Goal: Task Accomplishment & Management: Use online tool/utility

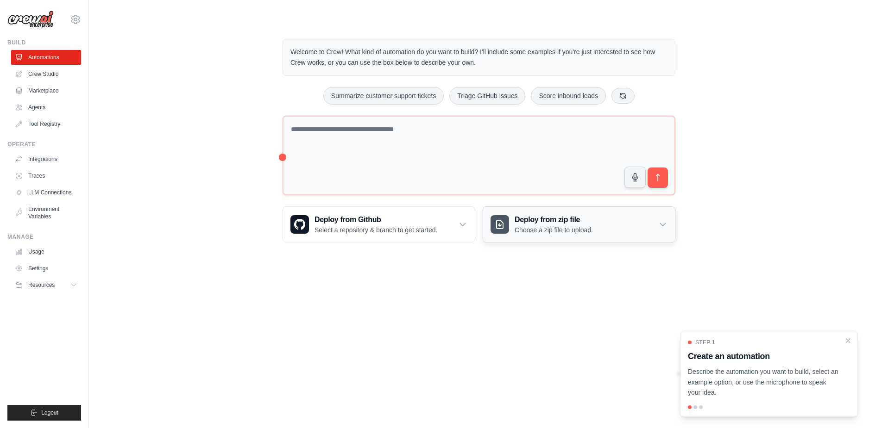
click at [671, 227] on div "Deploy from zip file Choose a zip file to upload." at bounding box center [579, 224] width 192 height 35
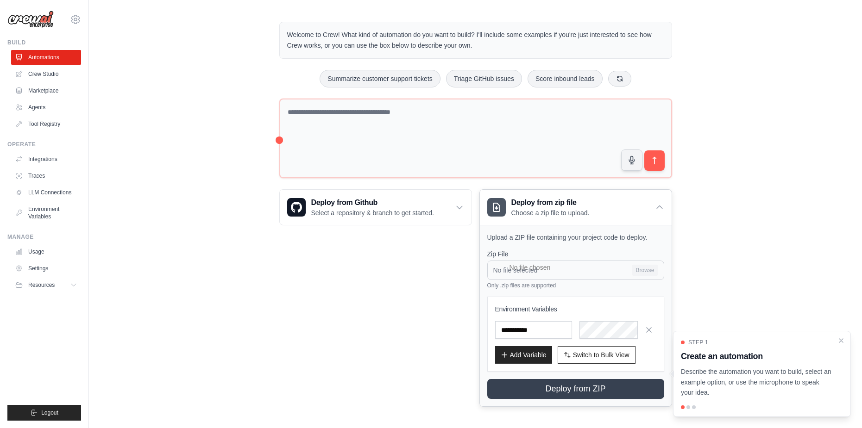
scroll to position [19, 0]
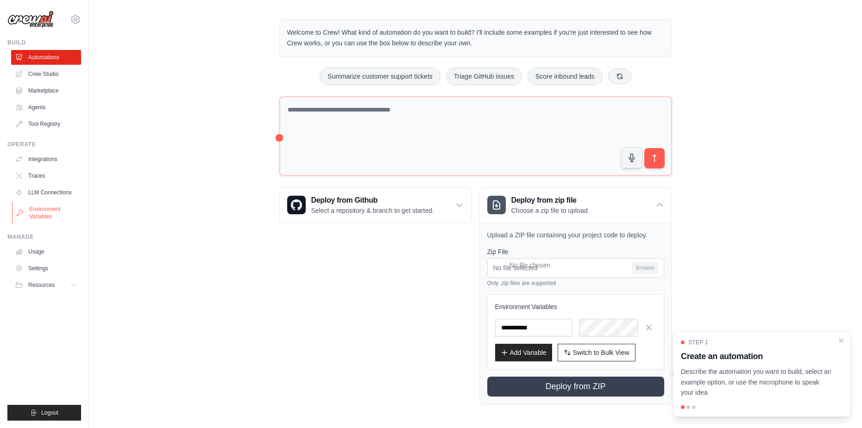
click at [30, 213] on link "Environment Variables" at bounding box center [47, 213] width 70 height 22
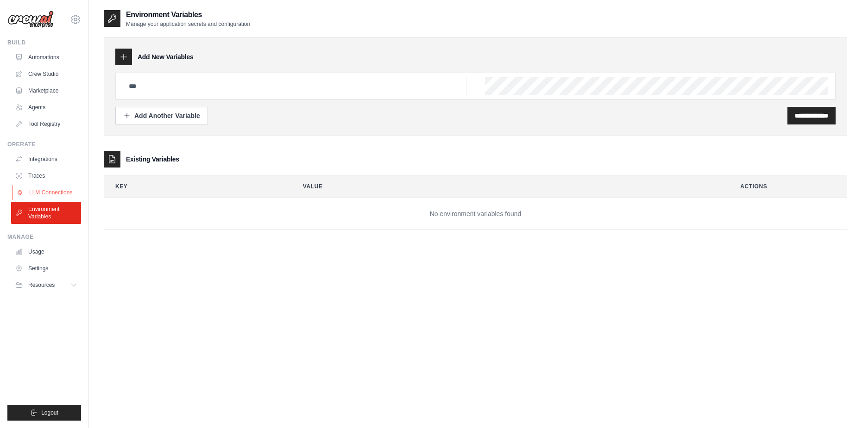
click at [43, 192] on link "LLM Connections" at bounding box center [47, 192] width 70 height 15
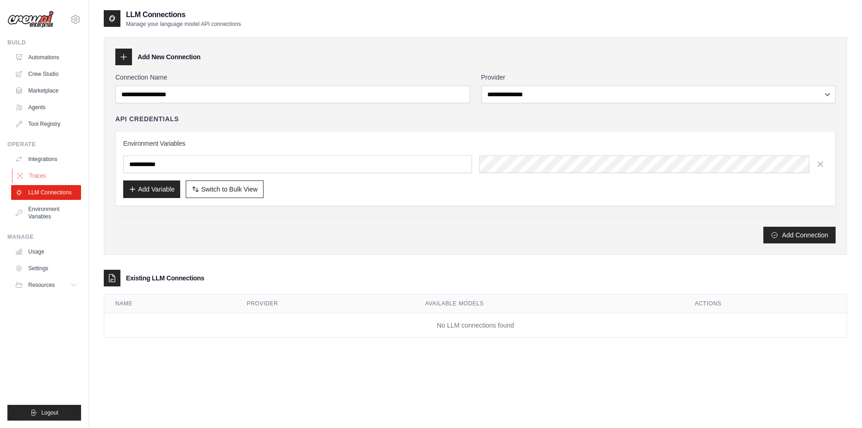
click at [40, 177] on link "Traces" at bounding box center [47, 176] width 70 height 15
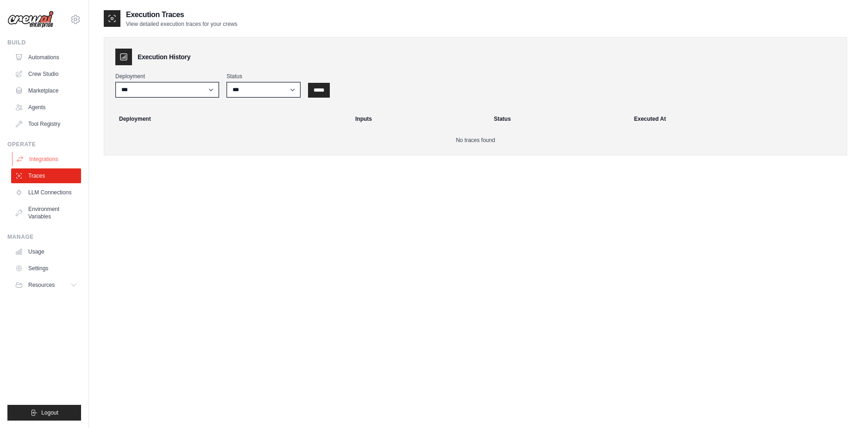
click at [63, 163] on link "Integrations" at bounding box center [47, 159] width 70 height 15
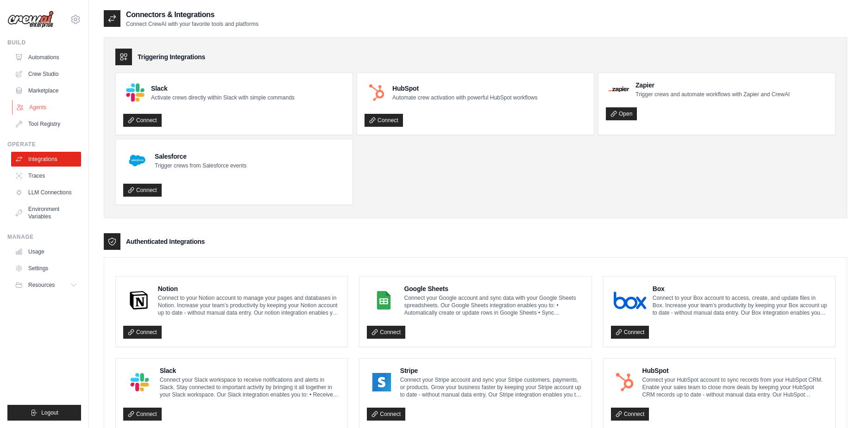
click at [51, 103] on link "Agents" at bounding box center [47, 107] width 70 height 15
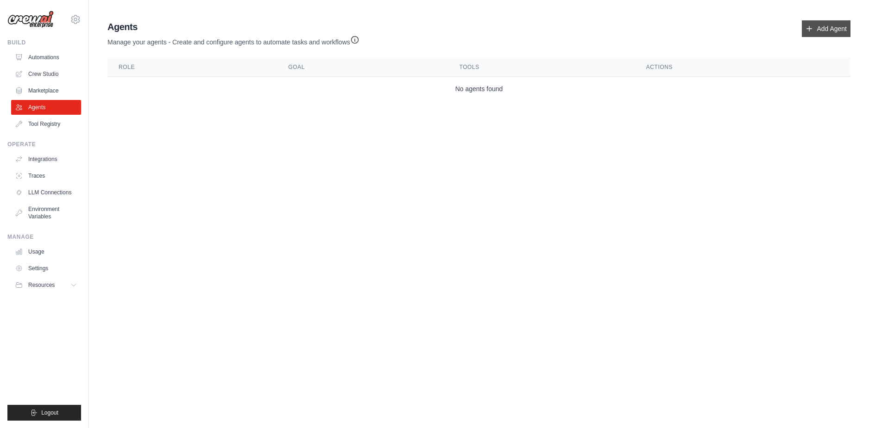
click at [833, 31] on link "Add Agent" at bounding box center [826, 28] width 49 height 17
click at [818, 21] on link "Add Agent" at bounding box center [826, 28] width 49 height 17
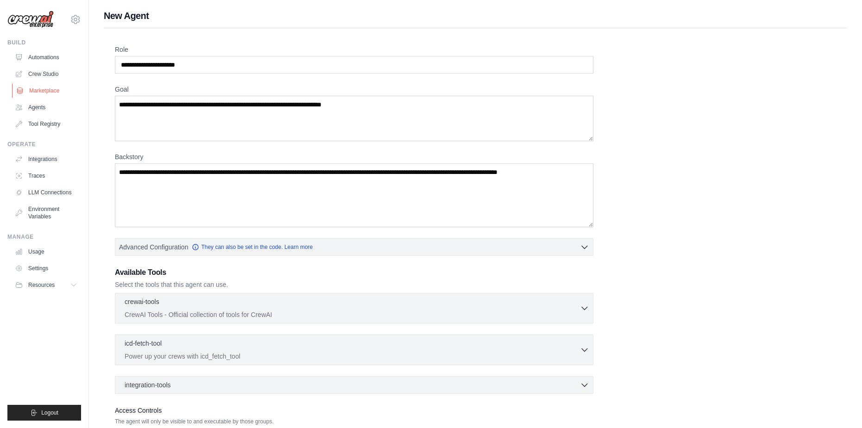
click at [69, 87] on link "Marketplace" at bounding box center [47, 90] width 70 height 15
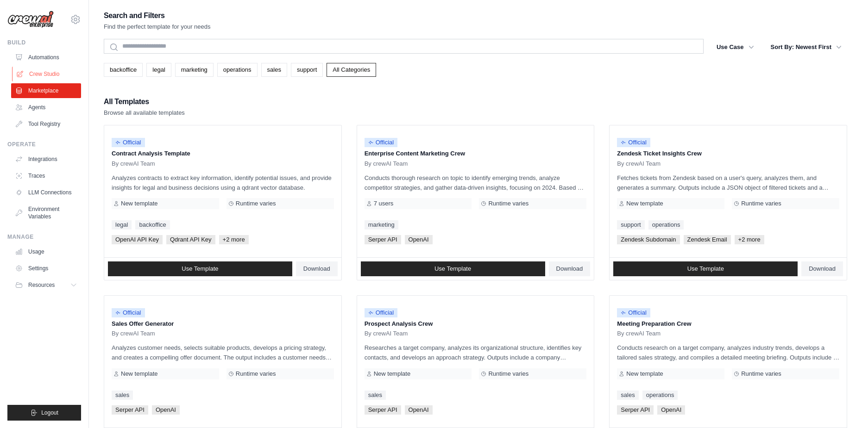
click at [63, 74] on link "Crew Studio" at bounding box center [47, 74] width 70 height 15
